Goal: Ask a question: Seek information or help from site administrators or community

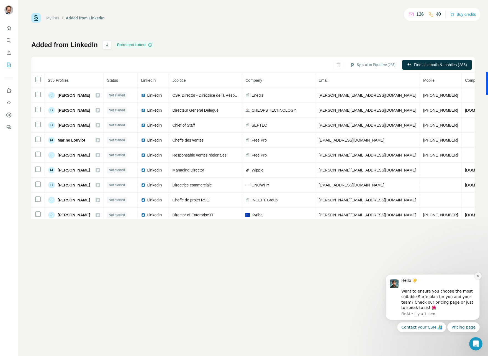
click at [477, 275] on icon "Dismiss notification" at bounding box center [478, 276] width 3 height 3
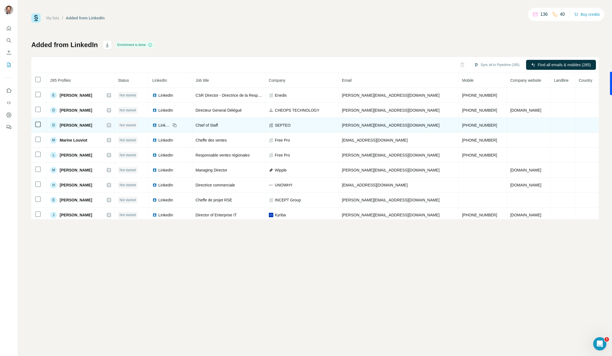
scroll to position [18, 0]
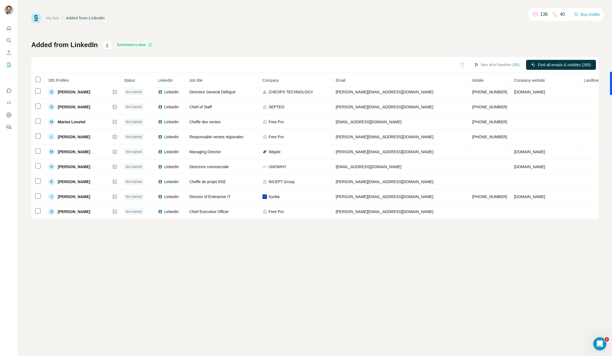
drag, startPoint x: 81, startPoint y: 65, endPoint x: 92, endPoint y: 67, distance: 11.0
click at [82, 65] on div "Sync all to Pipedrive (285) Find all emails & mobiles (285)" at bounding box center [314, 65] width 567 height 16
click at [130, 68] on div "Sync all to Pipedrive (285) Find all emails & mobiles (285)" at bounding box center [314, 65] width 567 height 16
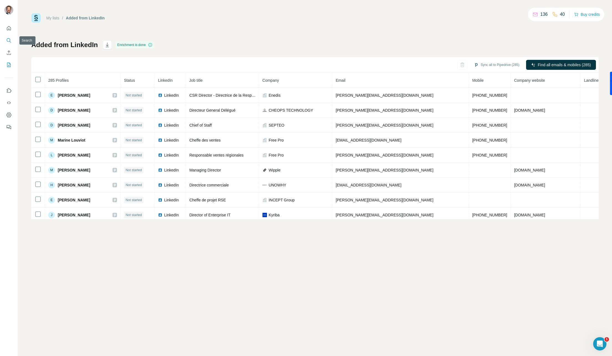
click at [7, 37] on button "Search" at bounding box center [8, 40] width 9 height 10
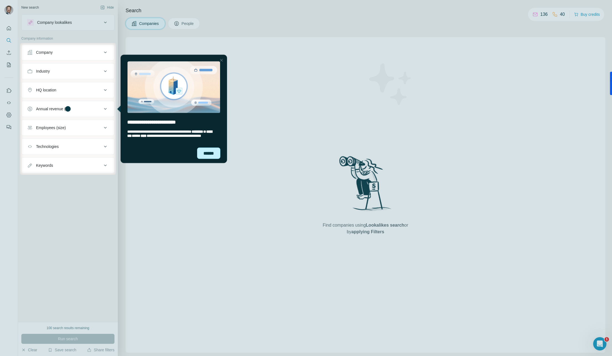
click at [206, 153] on div "******" at bounding box center [208, 152] width 23 height 11
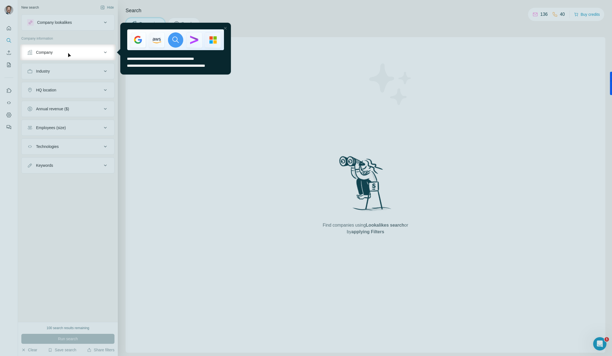
click at [269, 11] on div at bounding box center [306, 22] width 612 height 44
click at [226, 28] on div at bounding box center [225, 28] width 7 height 7
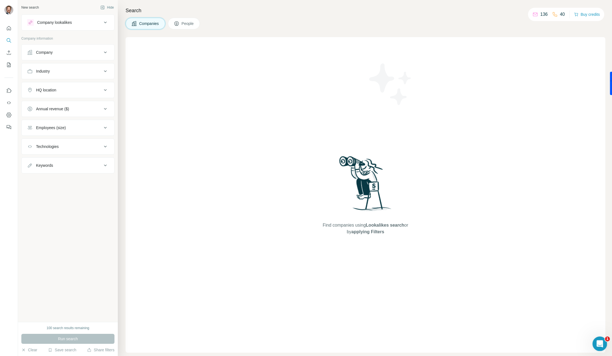
click at [600, 342] on icon "Ouvrir le Messenger Intercom" at bounding box center [598, 343] width 9 height 9
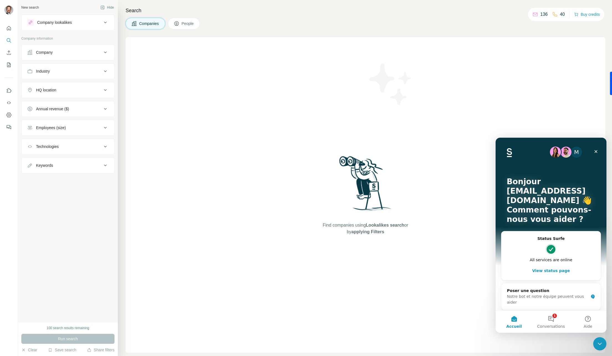
click at [469, 303] on div "Find companies using Lookalikes search or by applying Filters" at bounding box center [366, 195] width 480 height 316
click at [9, 115] on icon "Dashboard" at bounding box center [9, 115] width 6 height 6
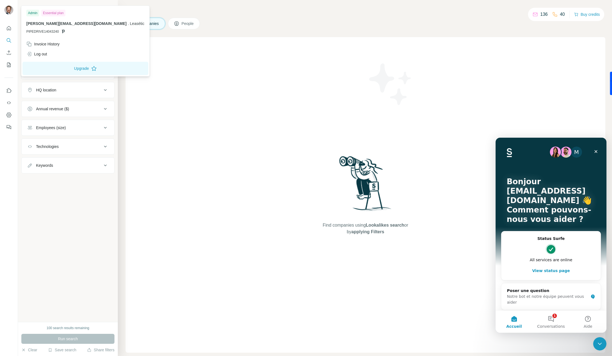
click at [8, 14] on img at bounding box center [8, 10] width 9 height 9
click at [313, 227] on div "Find companies using Lookalikes search or by applying Filters" at bounding box center [366, 195] width 480 height 316
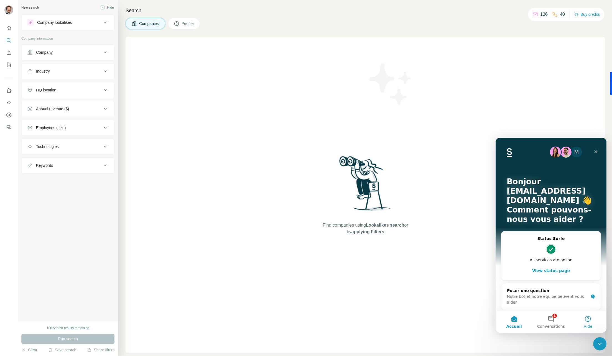
click at [588, 319] on button "Aide" at bounding box center [587, 322] width 37 height 22
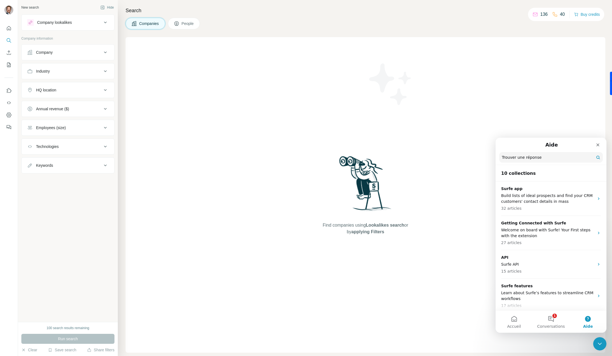
click at [541, 160] on input "Trouver une réponse" at bounding box center [551, 157] width 104 height 11
type input "******"
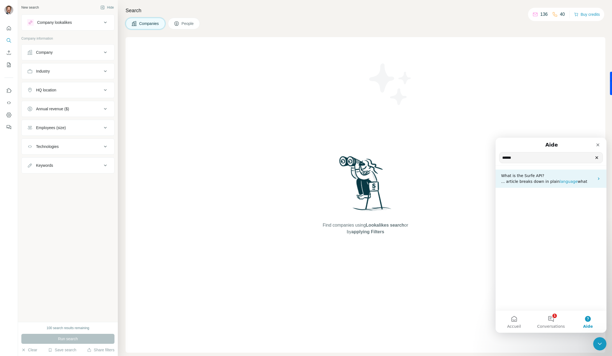
click at [578, 179] on span "what" at bounding box center [582, 181] width 9 height 4
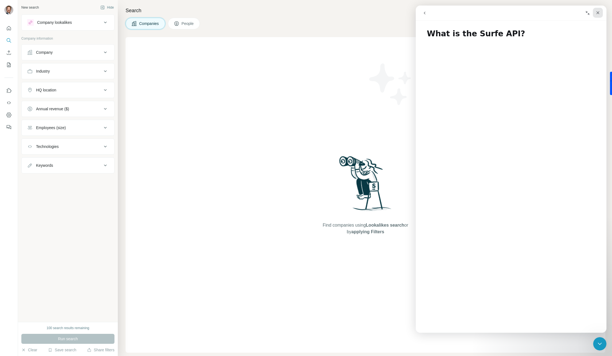
click at [595, 12] on div "Fermer" at bounding box center [598, 13] width 10 height 10
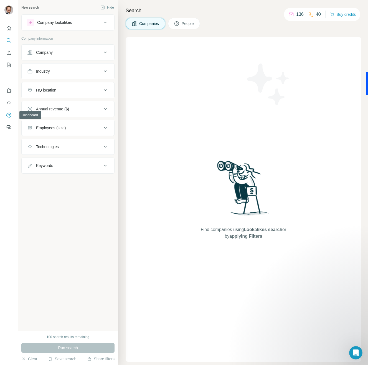
click at [11, 111] on button "Dashboard" at bounding box center [8, 115] width 9 height 10
